Goal: Navigation & Orientation: Find specific page/section

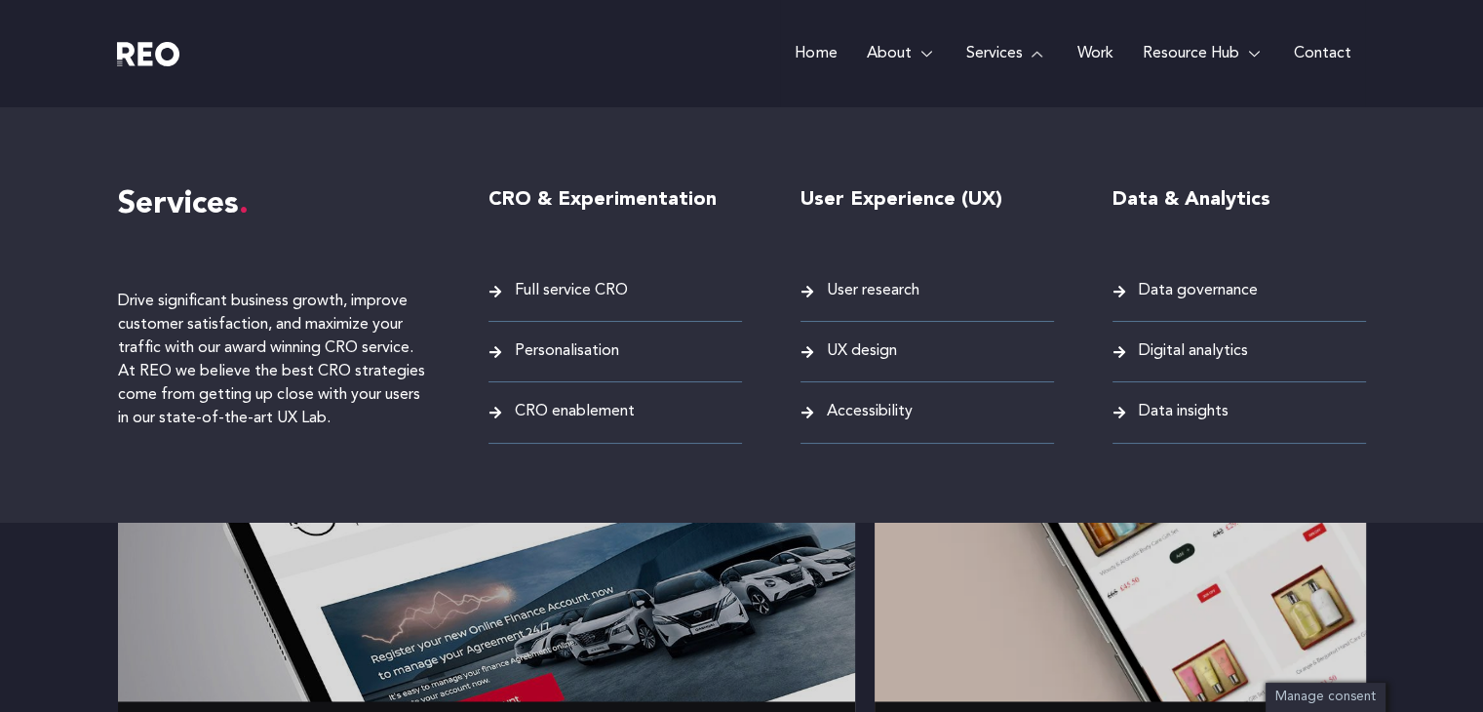
scroll to position [3218, 0]
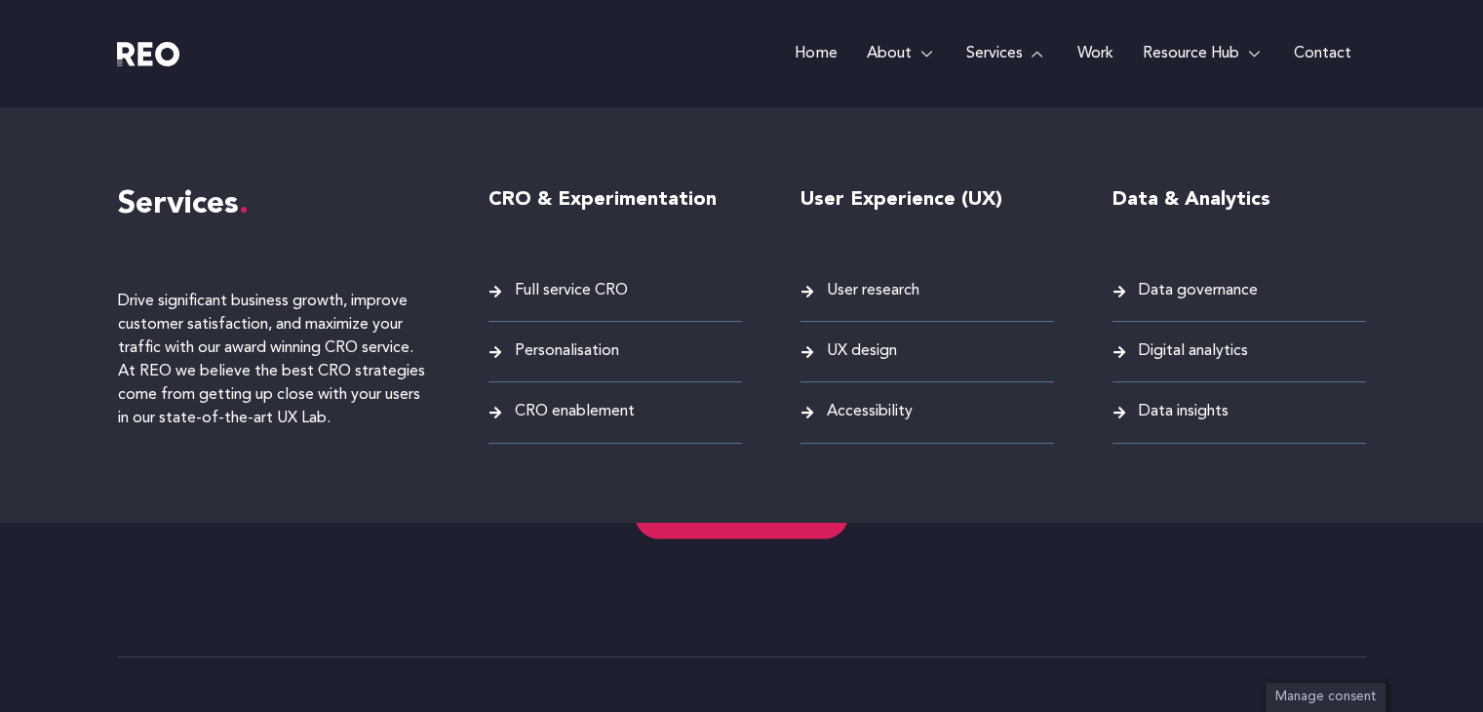
drag, startPoint x: 1448, startPoint y: 178, endPoint x: 1434, endPoint y: 179, distance: 13.7
click at [1446, 179] on div "Services Drive significant business growth, improve customer satisfaction, and …" at bounding box center [741, 314] width 1483 height 414
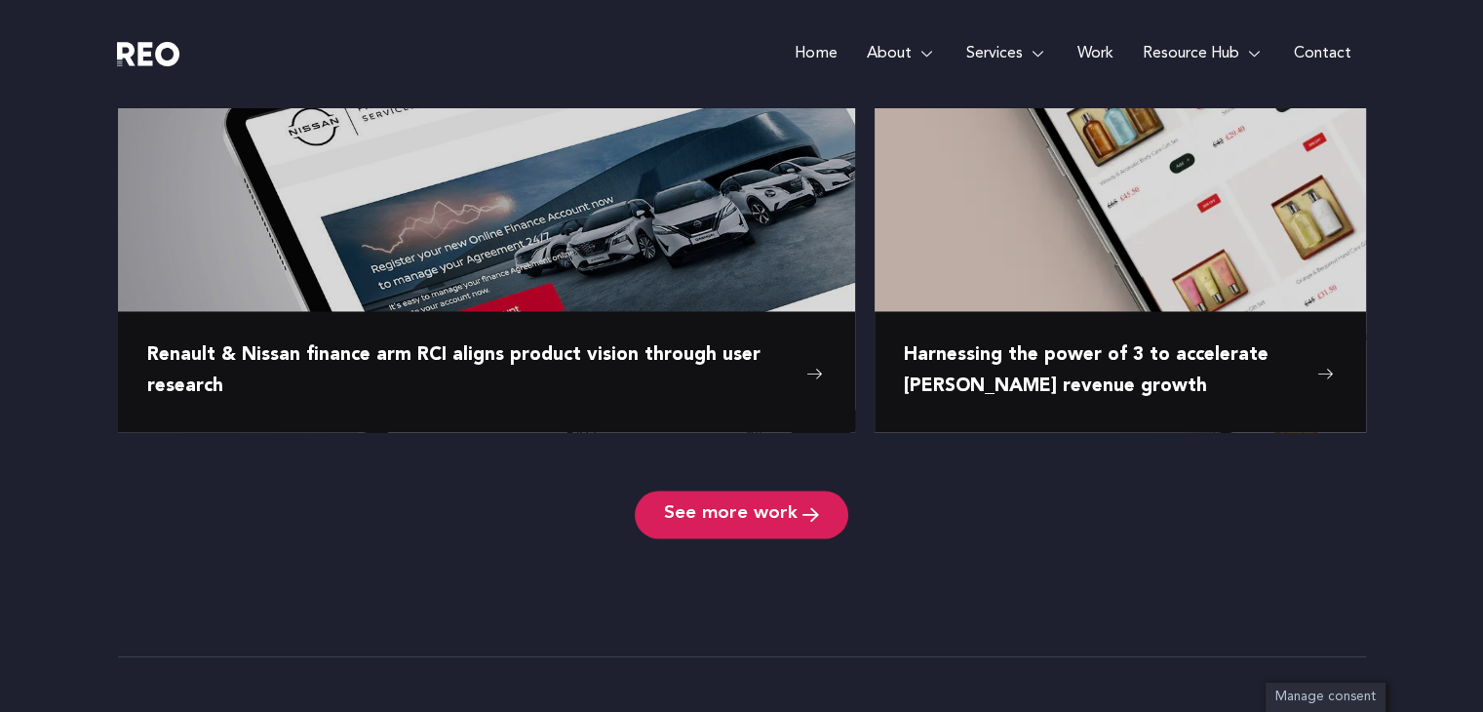
drag, startPoint x: 817, startPoint y: 63, endPoint x: 797, endPoint y: 124, distance: 63.8
click at [817, 65] on link "Home" at bounding box center [815, 53] width 71 height 107
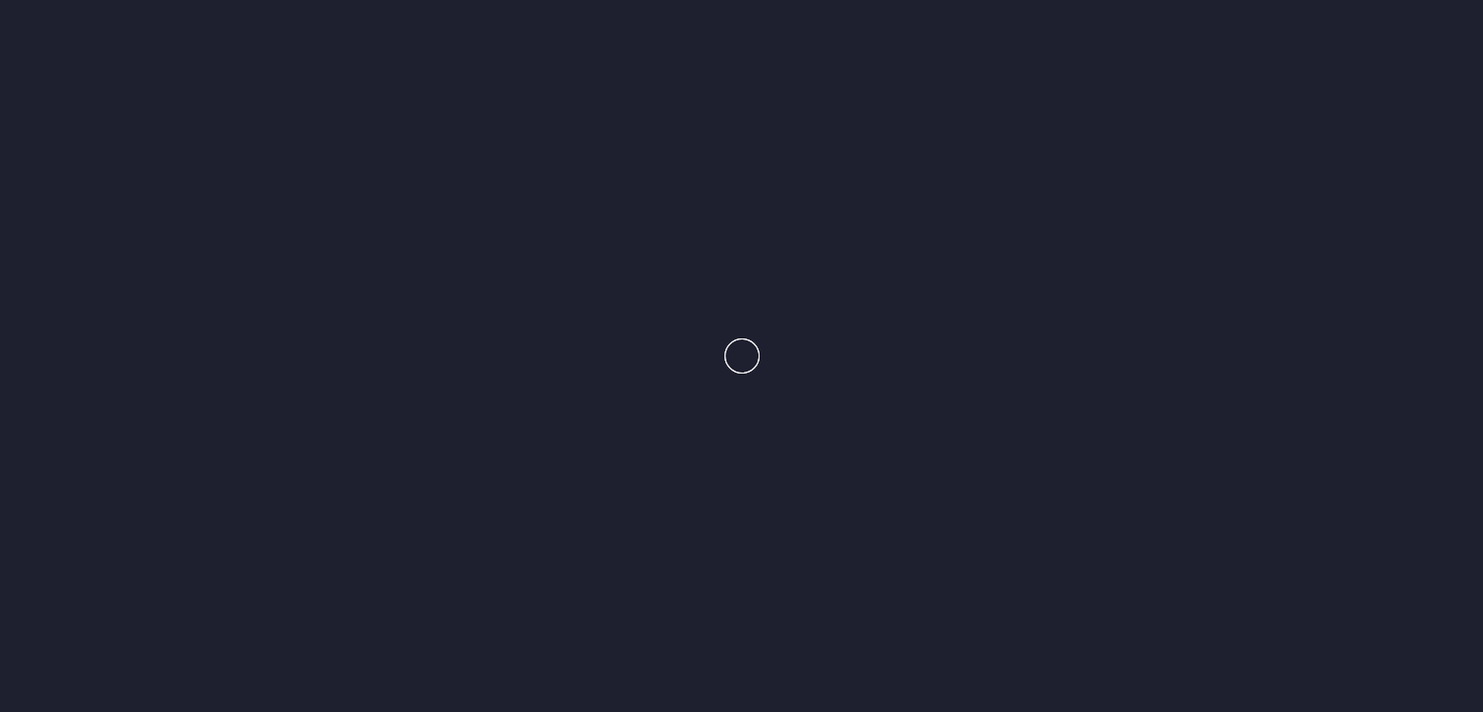
scroll to position [3795, 0]
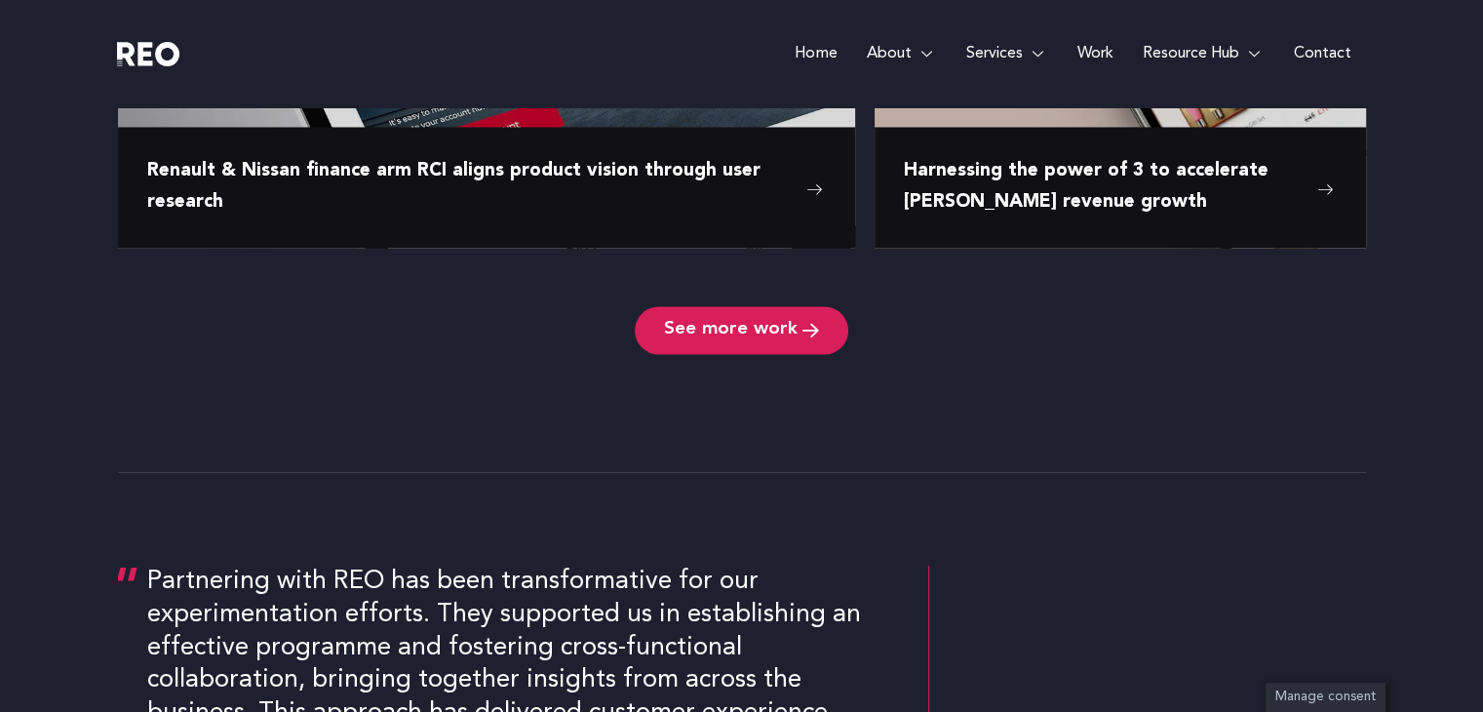
scroll to position [3511, 0]
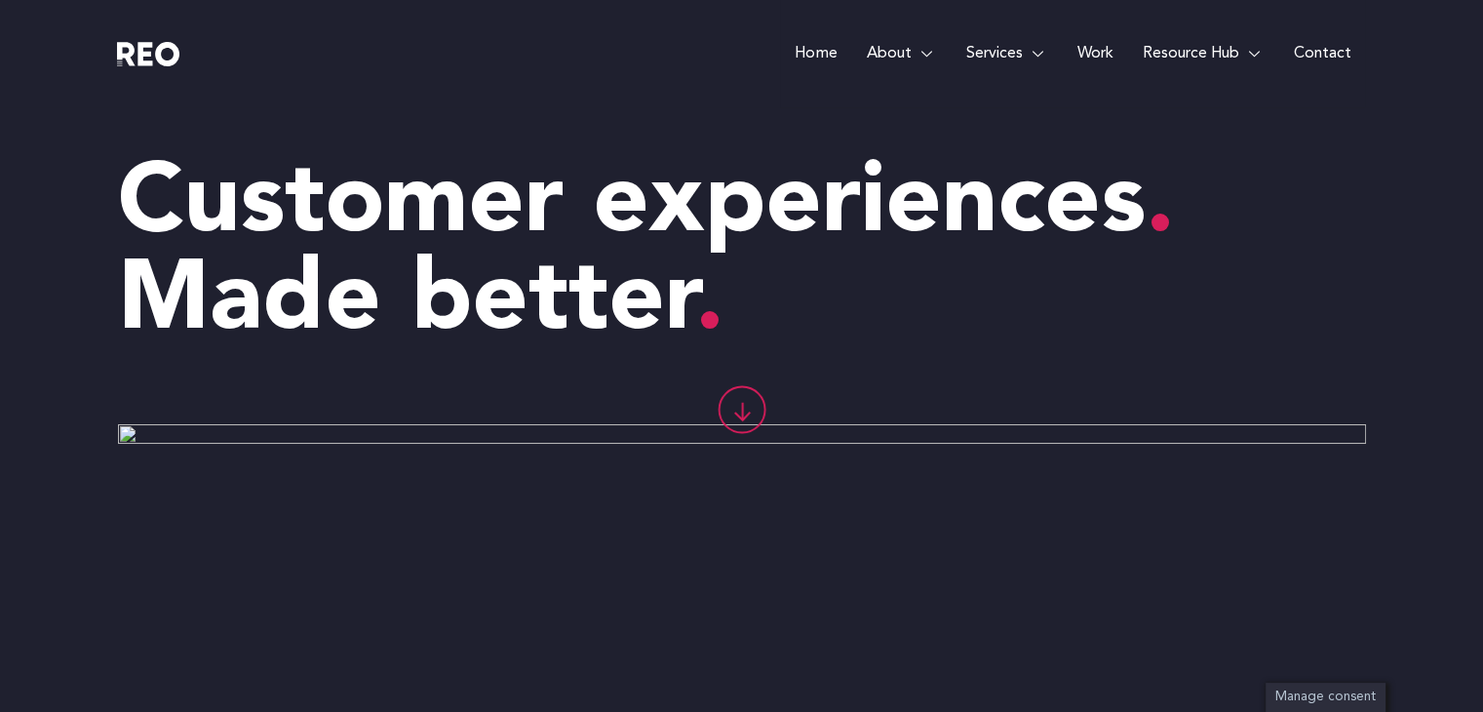
click at [1038, 56] on e-page-transition at bounding box center [741, 356] width 1483 height 712
